Goal: Communication & Community: Answer question/provide support

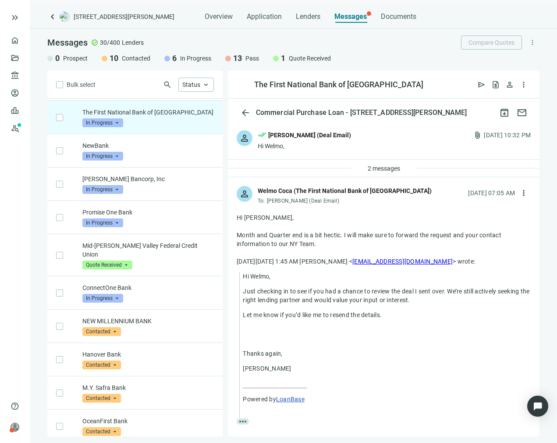
scroll to position [33, 0]
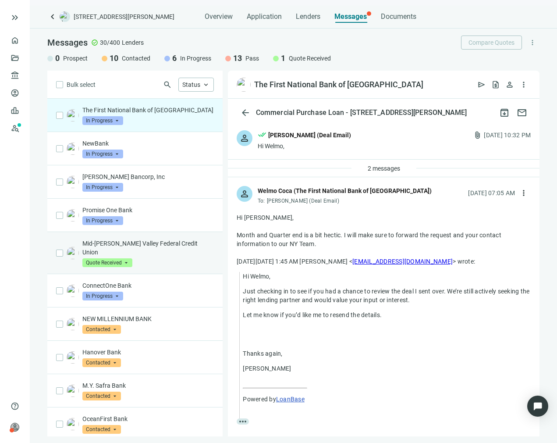
click at [158, 254] on div "Mid-[PERSON_NAME] Valley Federal Credit Union Quote Received arrow_drop_down" at bounding box center [147, 253] width 131 height 28
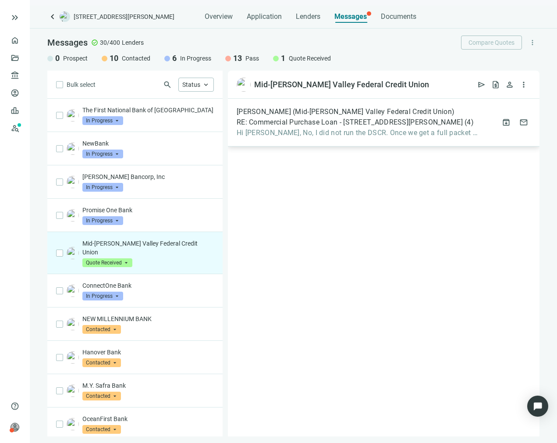
click at [350, 129] on span "Hi [PERSON_NAME], No, I did not run the DSCR. Once we get a full packet our" at bounding box center [359, 132] width 244 height 9
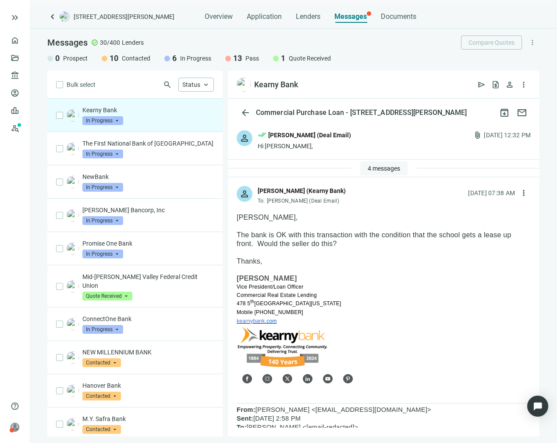
click at [378, 172] on button "4 messages" at bounding box center [383, 168] width 47 height 14
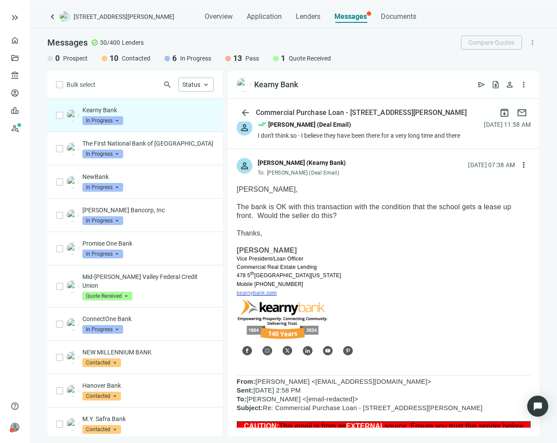
scroll to position [175, 0]
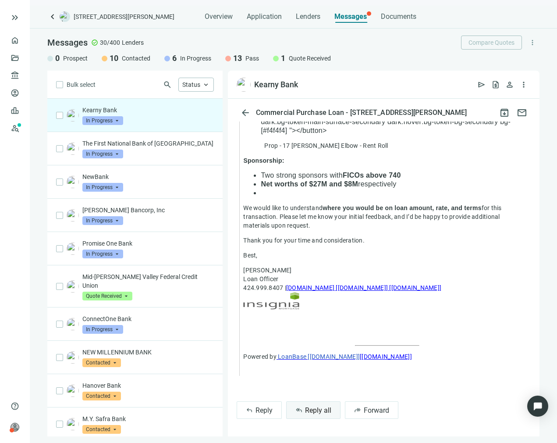
click at [309, 406] on span "Reply all" at bounding box center [318, 410] width 26 height 8
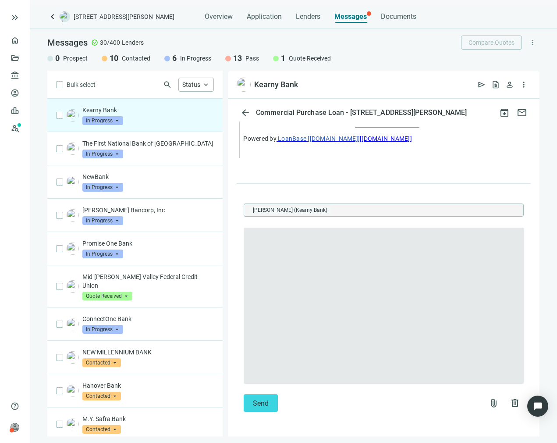
scroll to position [1365, 0]
type textarea "**********"
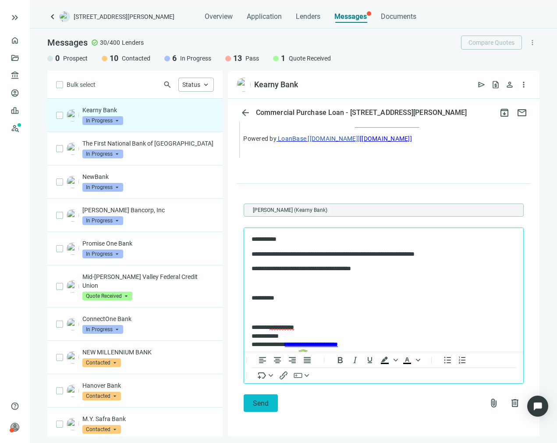
click at [262, 399] on span "Send" at bounding box center [261, 403] width 16 height 8
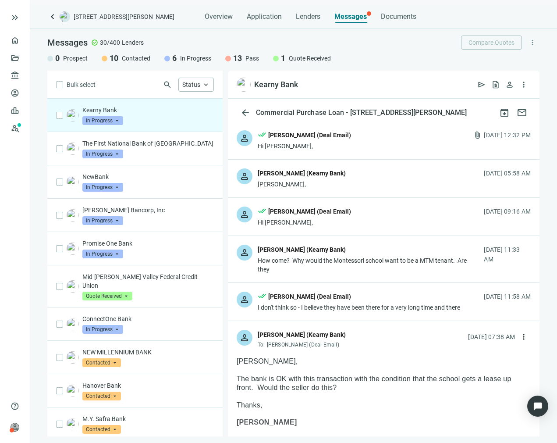
click at [301, 162] on div "person Francis McCauley (Kearny Bank) Michael, 09.25.2025, 05:58 AM" at bounding box center [384, 178] width 312 height 38
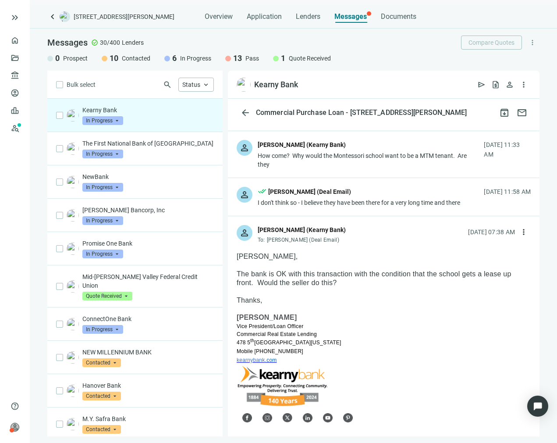
click at [315, 169] on div "How come? Why would the Montessori school want to be a MTM tenant. Are they" at bounding box center [369, 160] width 222 height 18
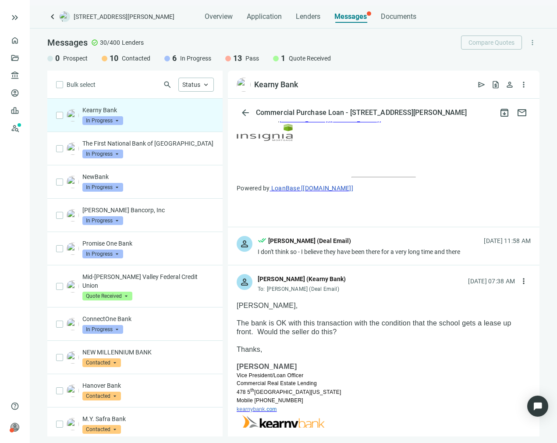
scroll to position [1446, 0]
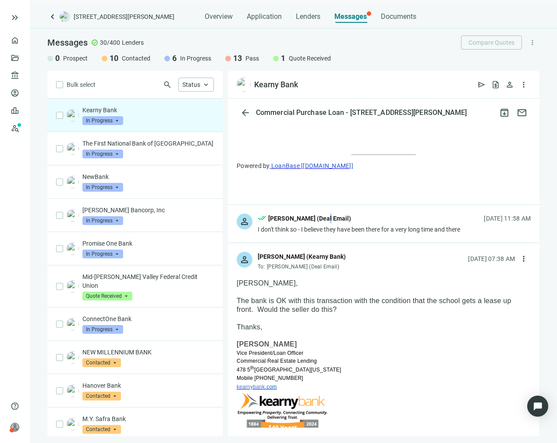
click at [324, 223] on div "[PERSON_NAME] (Deal Email)" at bounding box center [309, 218] width 83 height 10
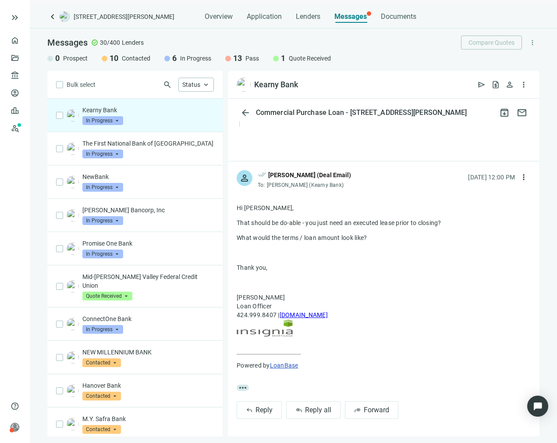
scroll to position [2937, 0]
